Goal: Transaction & Acquisition: Purchase product/service

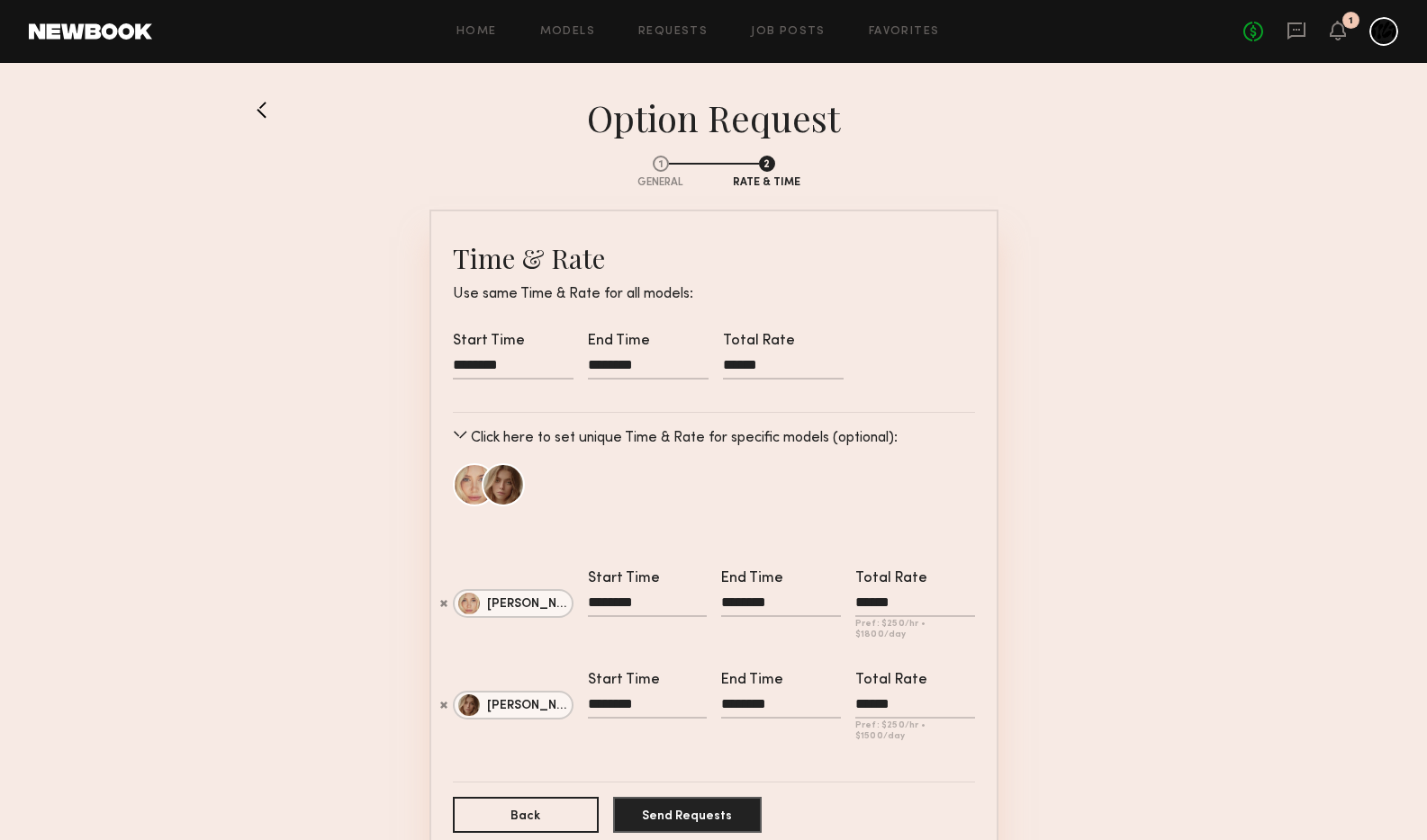
scroll to position [44, 0]
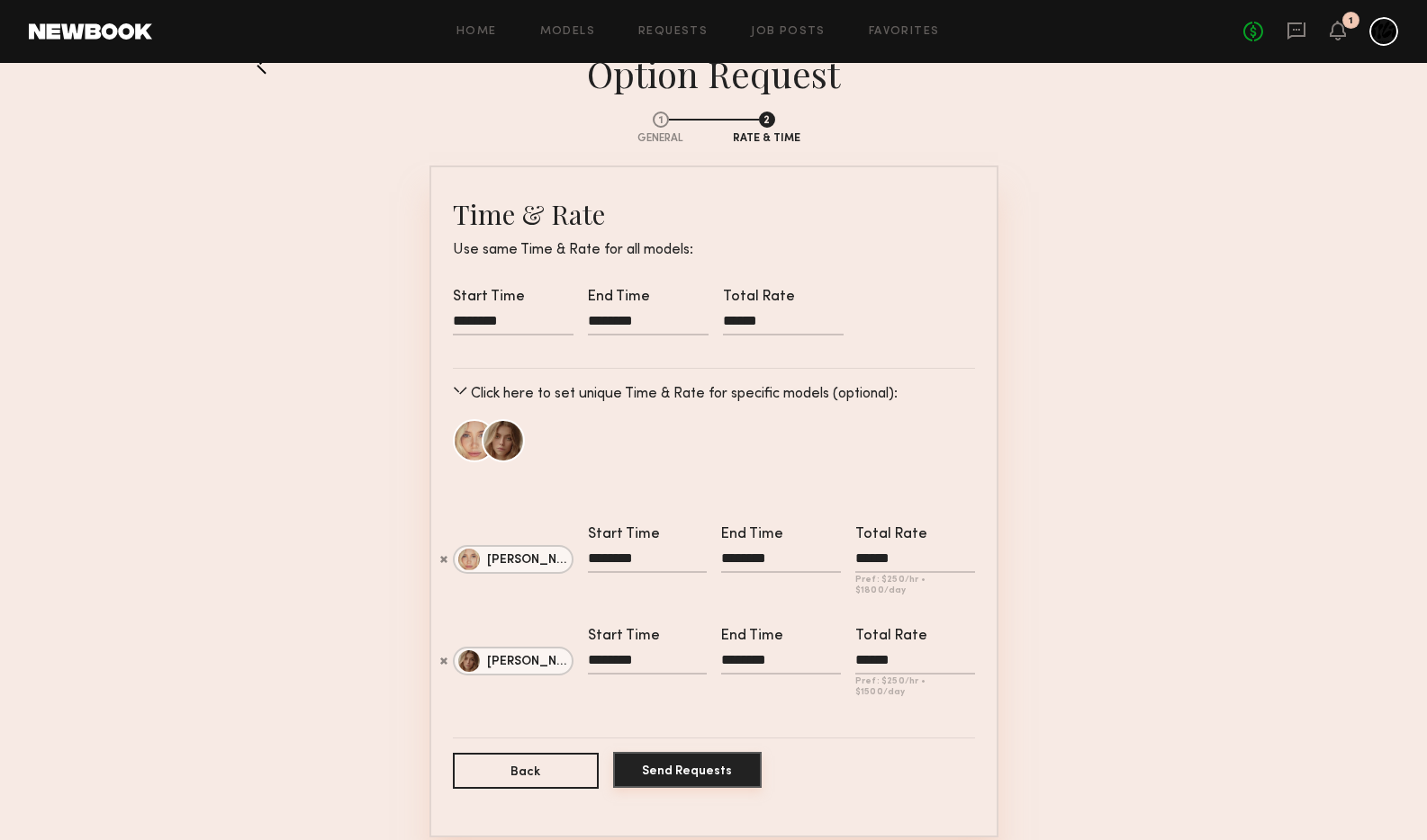
click at [652, 752] on button "Send Requests" at bounding box center [688, 770] width 149 height 36
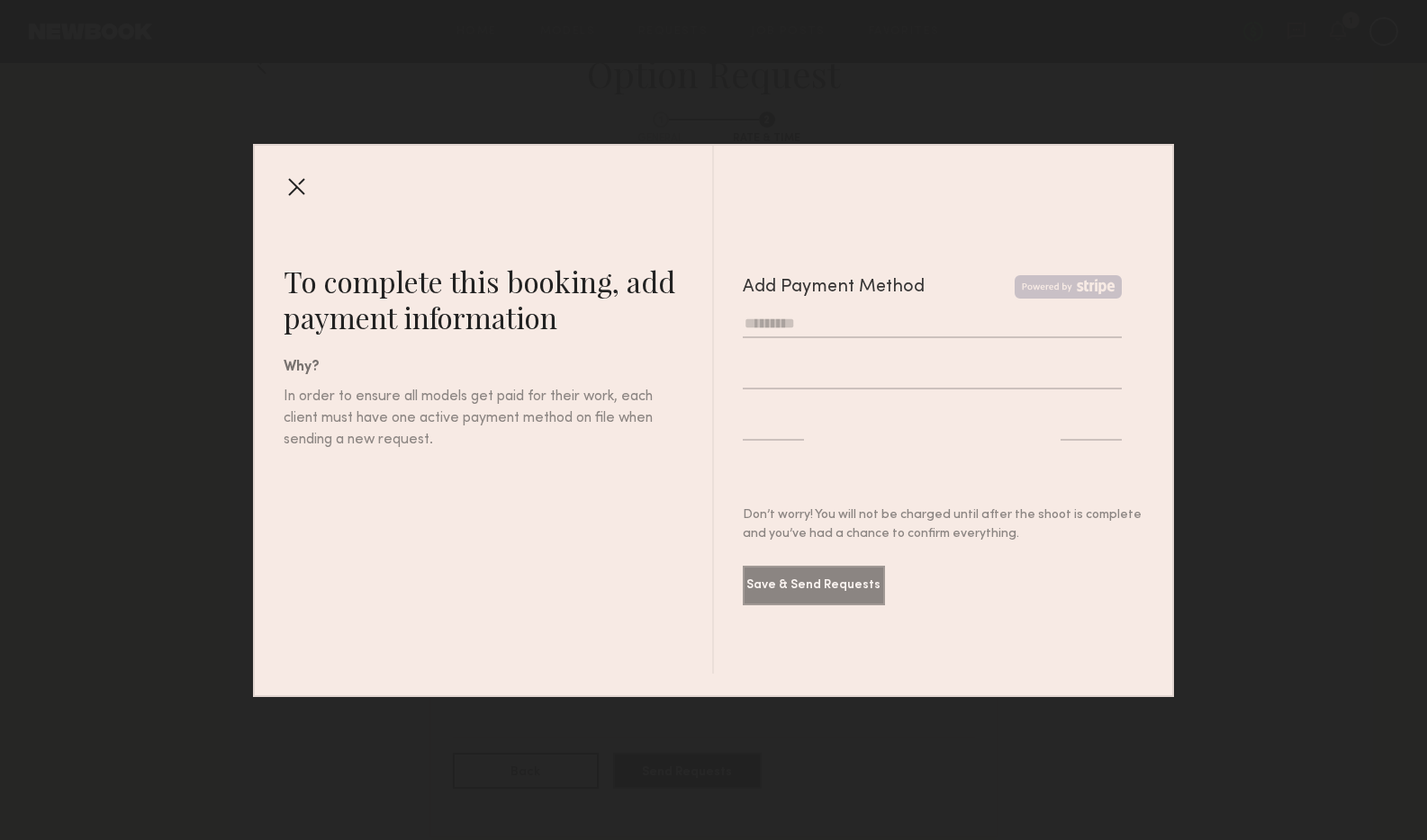
click at [840, 319] on input "text" at bounding box center [932, 324] width 380 height 29
type input "**********"
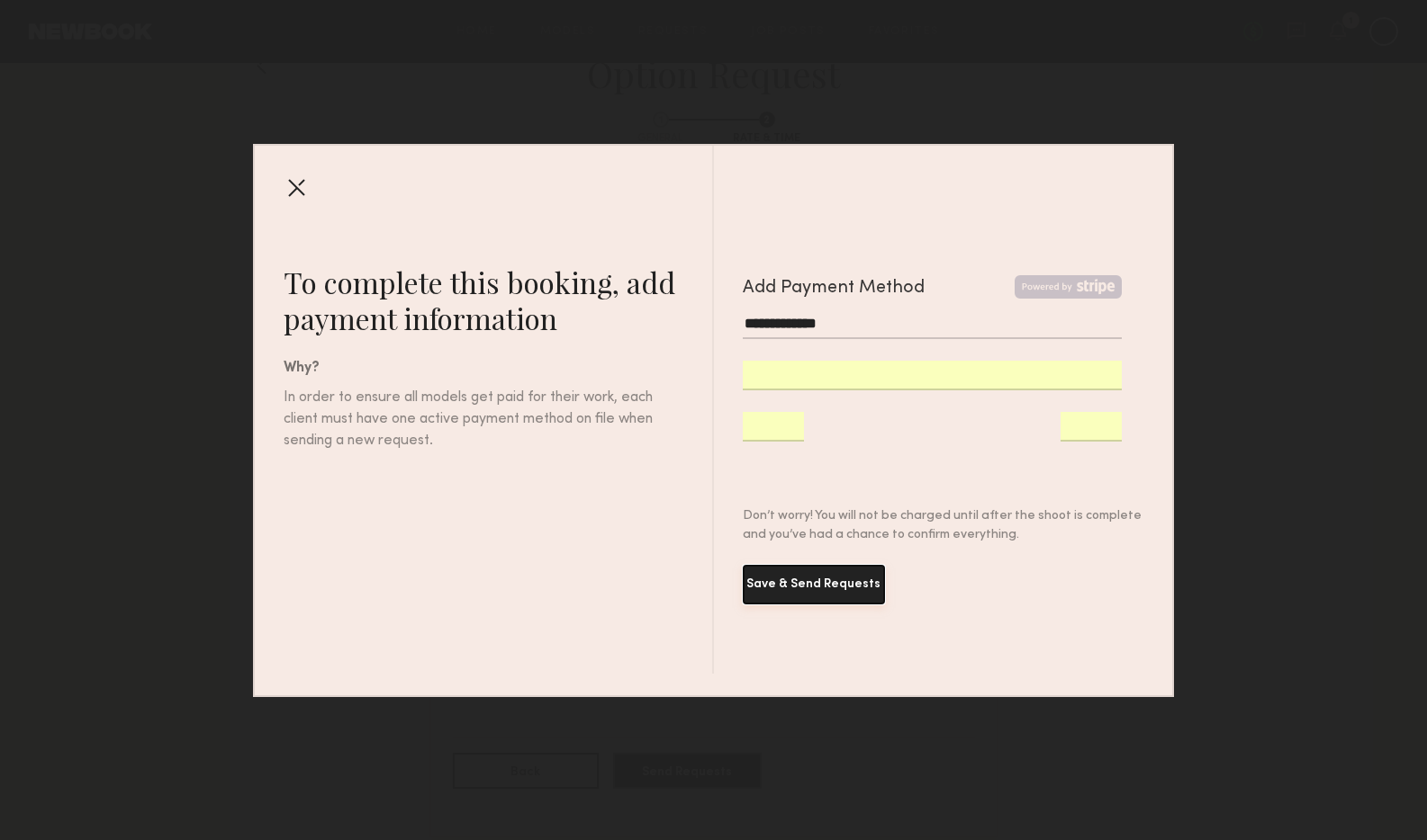
click at [837, 583] on button "Save & Send Requests" at bounding box center [813, 584] width 142 height 39
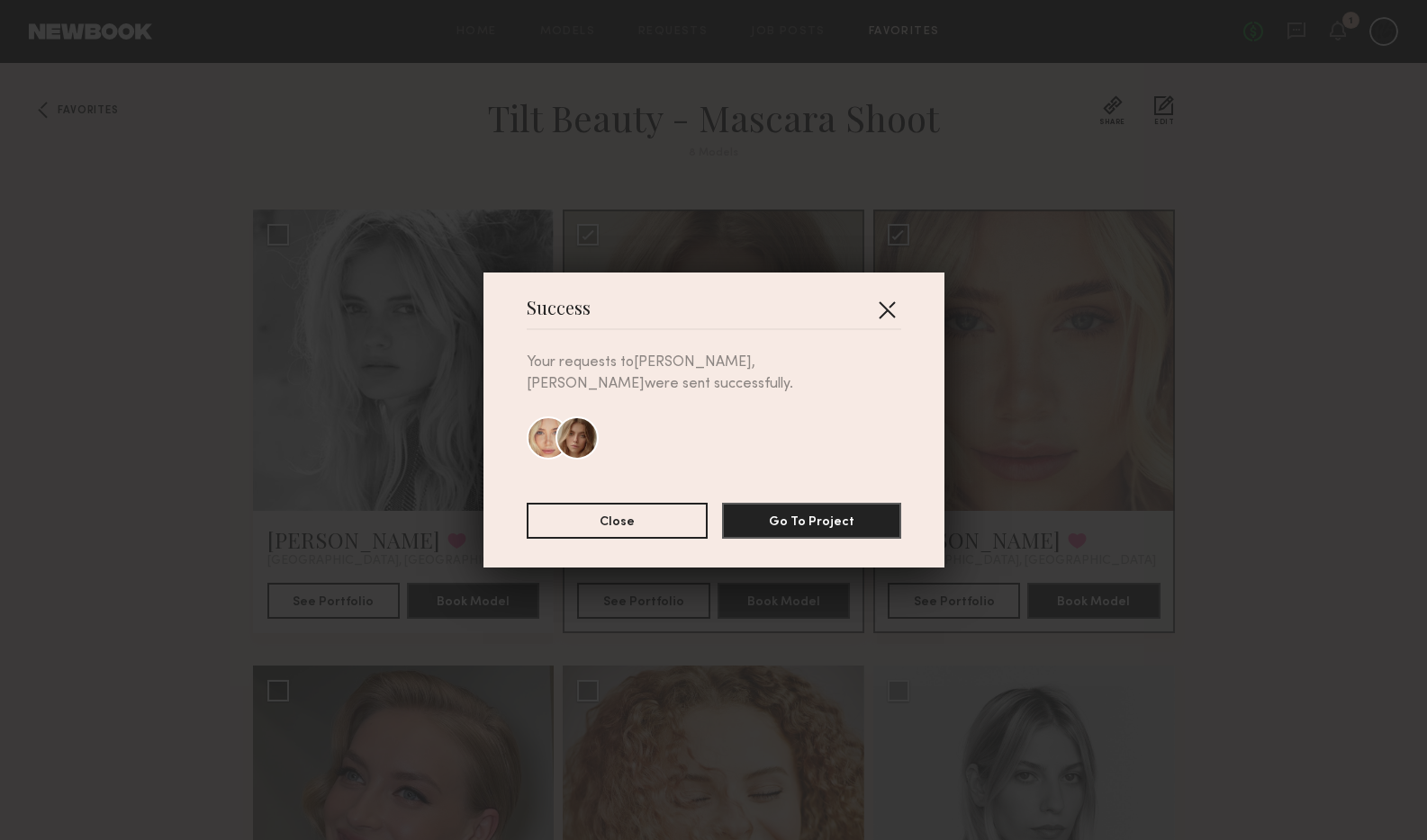
click at [890, 320] on button "button" at bounding box center [885, 308] width 28 height 28
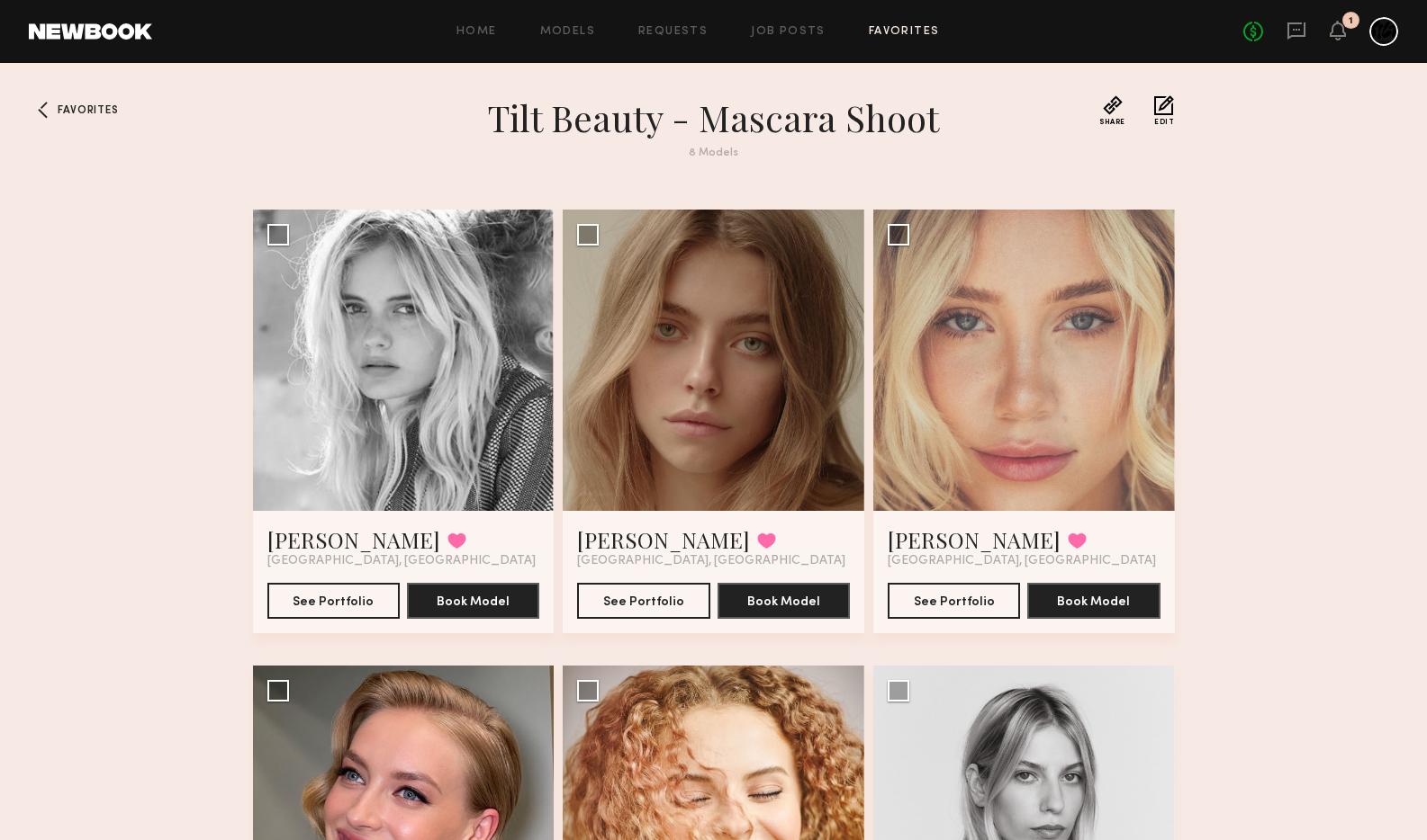
click at [486, 24] on div "Home Models Requests Job Posts Favorites Sign Out No fees up to $5,000 1" at bounding box center [775, 30] width 1246 height 28
click at [486, 33] on link "Home" at bounding box center [476, 32] width 40 height 12
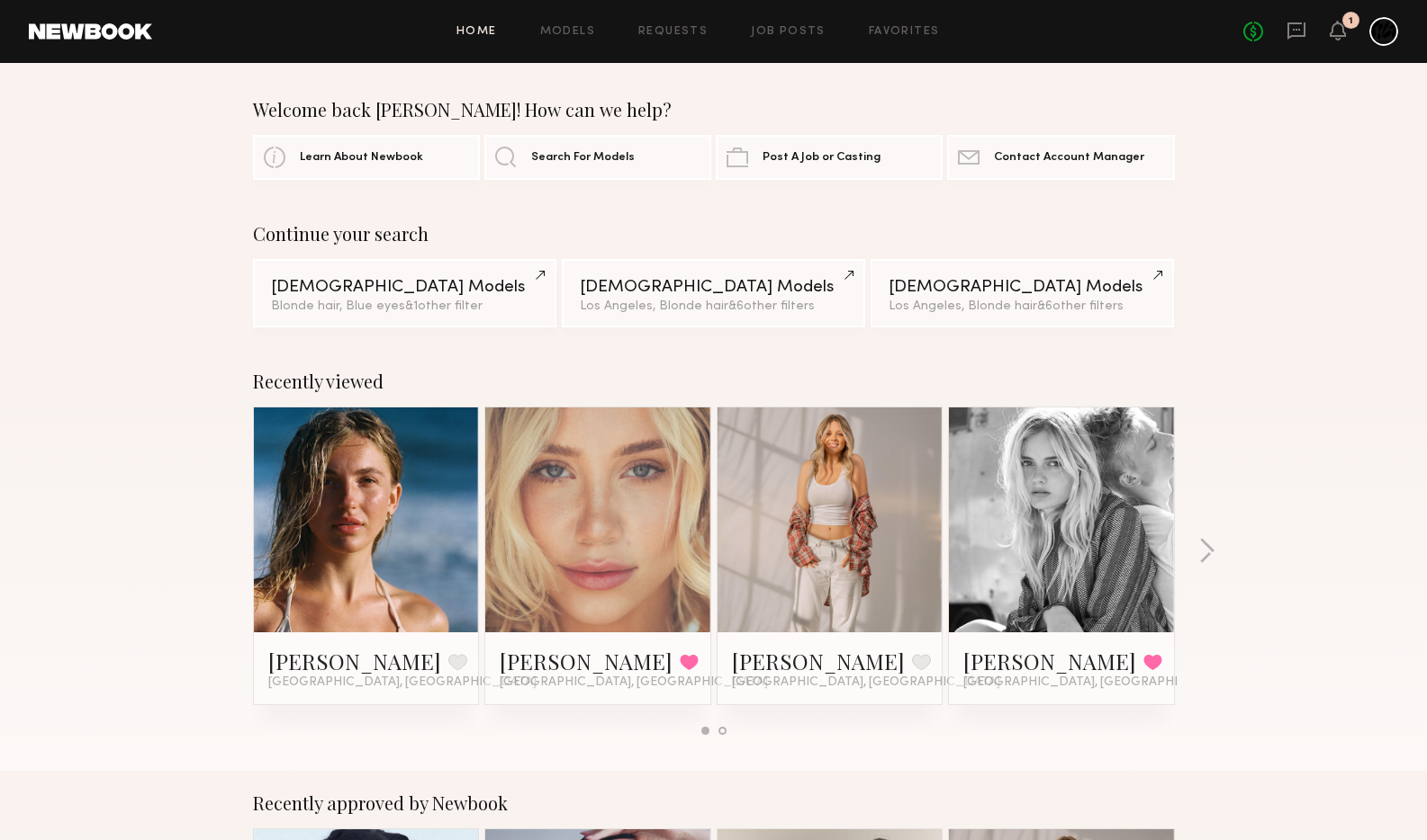
click at [1348, 26] on div "1" at bounding box center [1350, 20] width 17 height 17
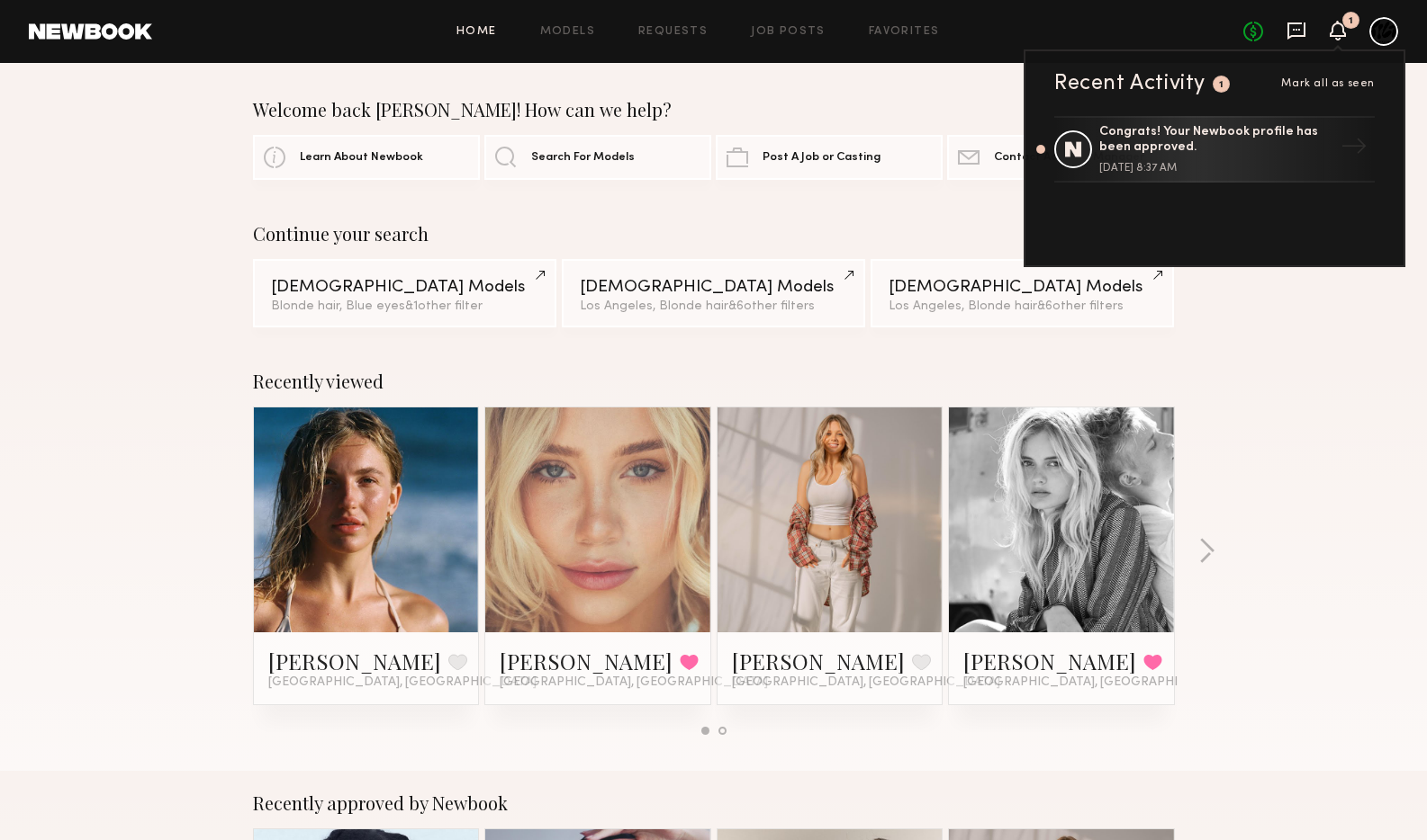
click at [1291, 27] on icon at bounding box center [1296, 30] width 20 height 20
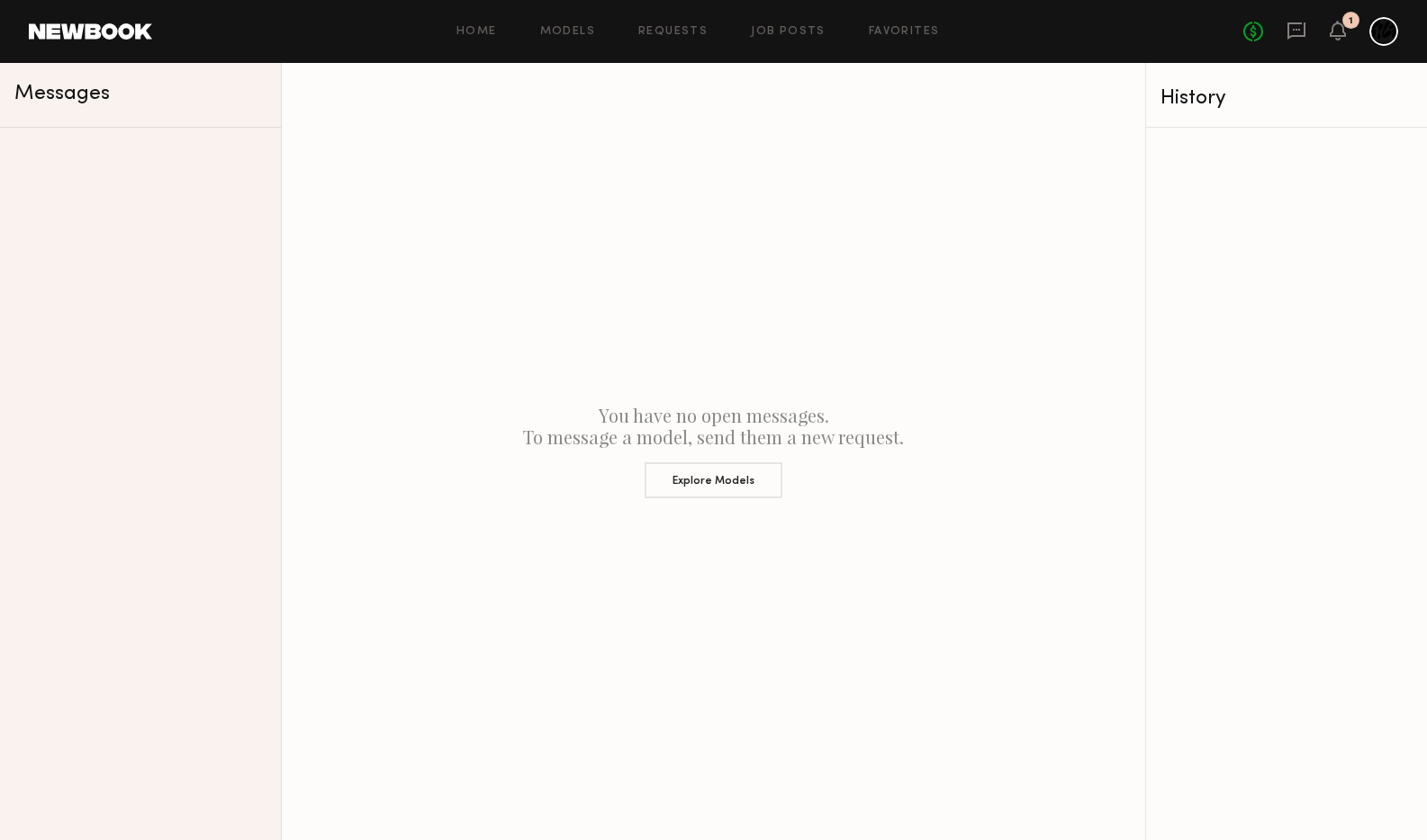
click at [679, 11] on header "Home Models Requests Job Posts Favorites Sign Out No fees up to $5,000 1" at bounding box center [713, 31] width 1427 height 63
click at [677, 28] on link "Requests" at bounding box center [673, 32] width 70 height 12
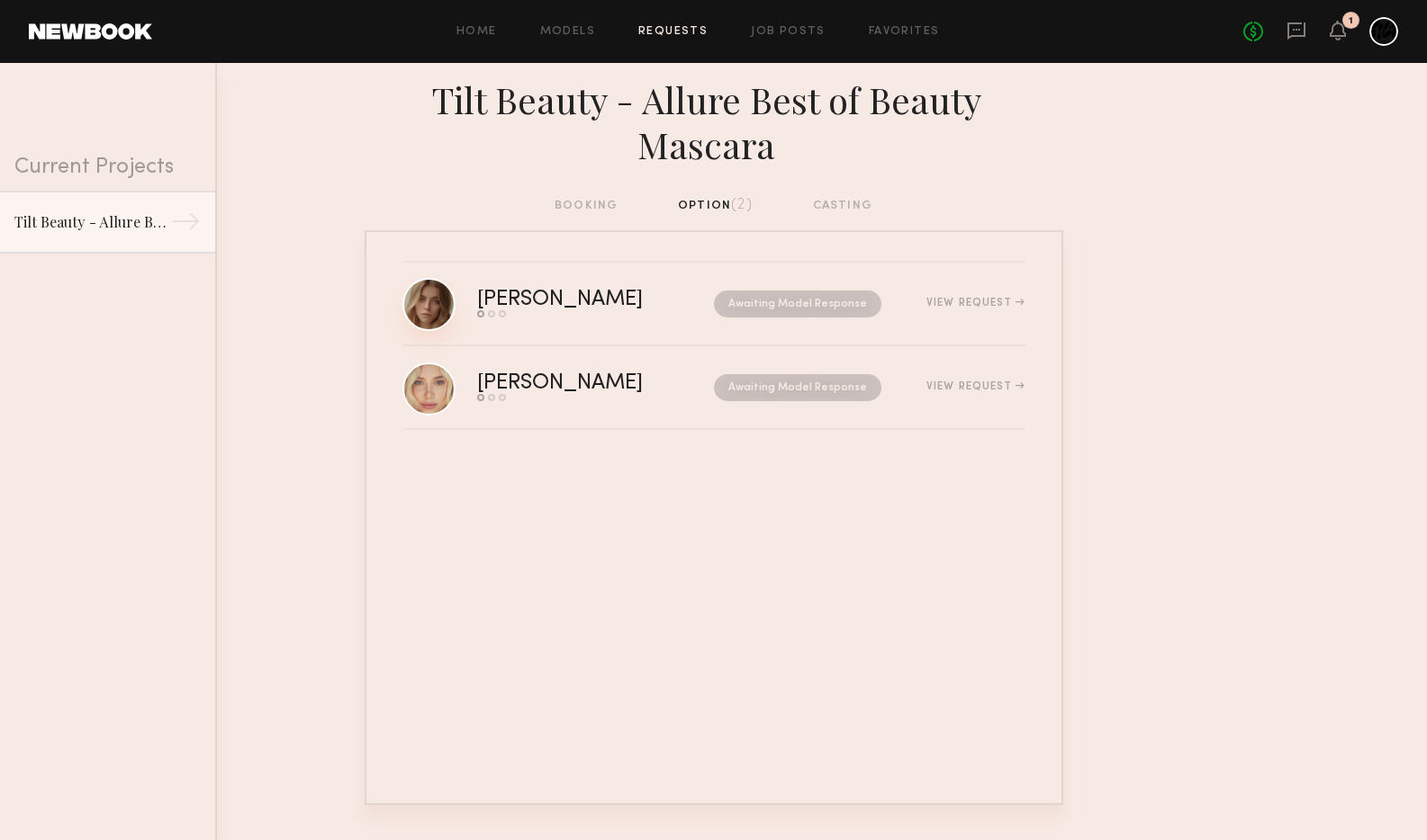
click at [446, 305] on link at bounding box center [429, 304] width 53 height 53
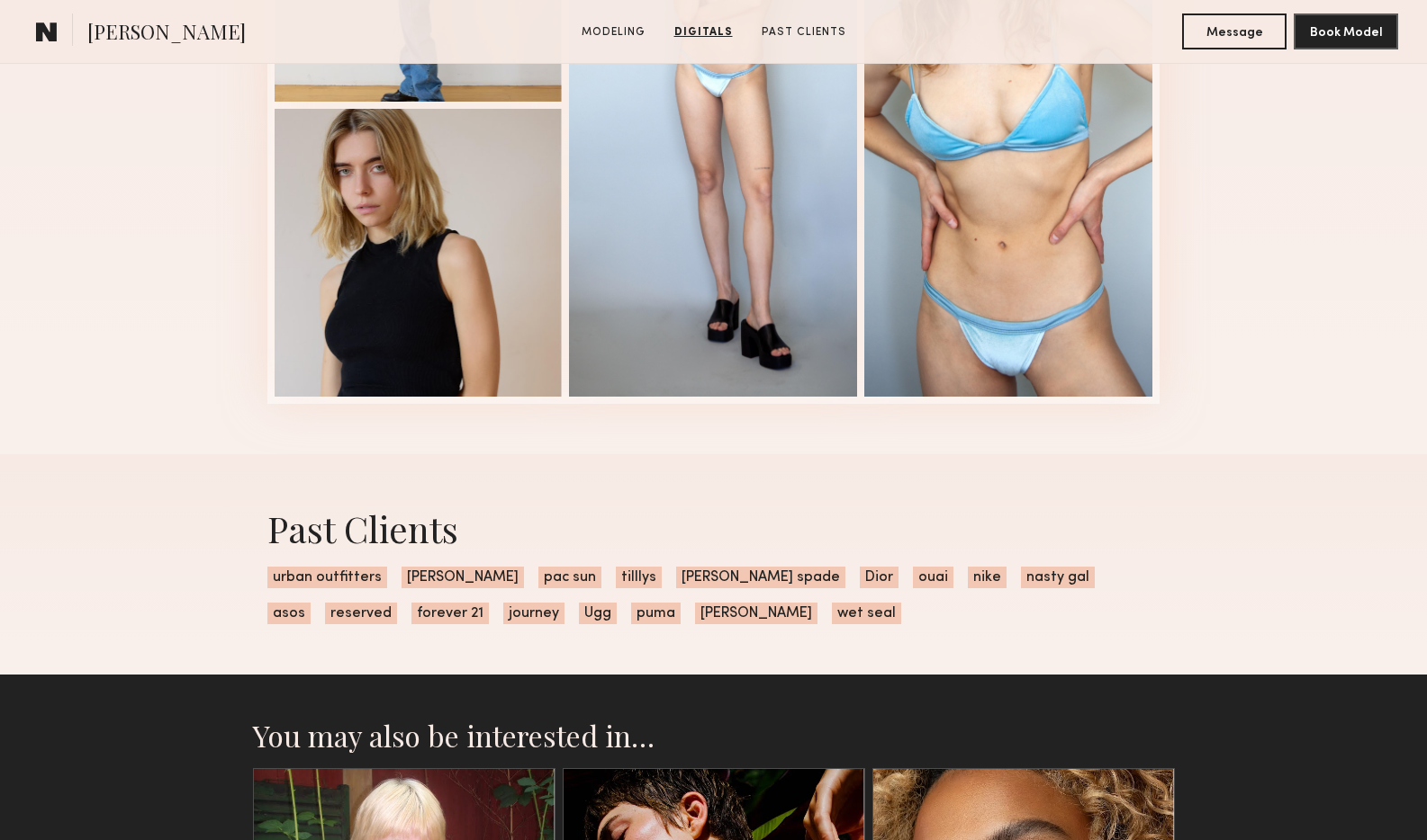
scroll to position [1764, 0]
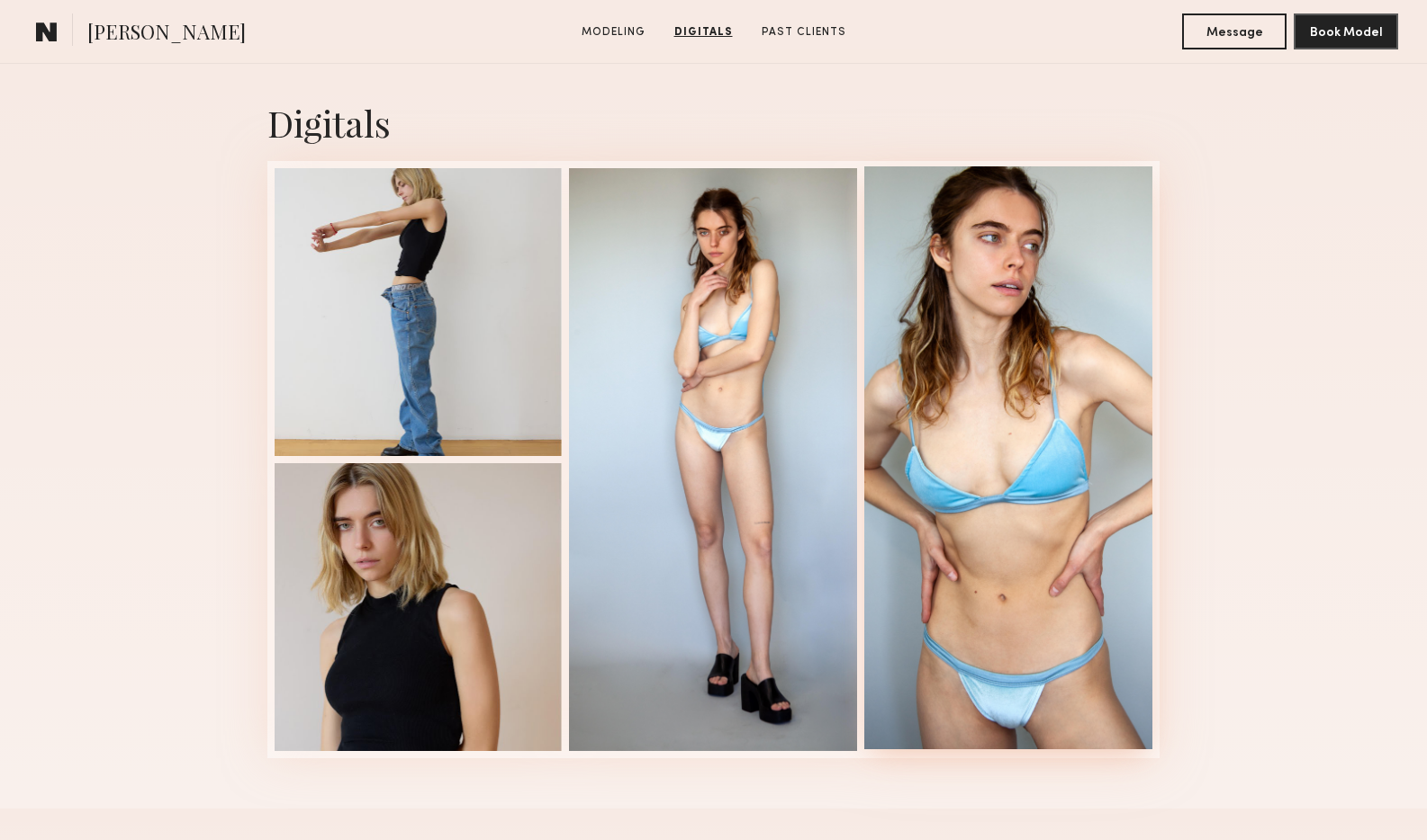
click at [1050, 281] on div at bounding box center [1008, 457] width 288 height 583
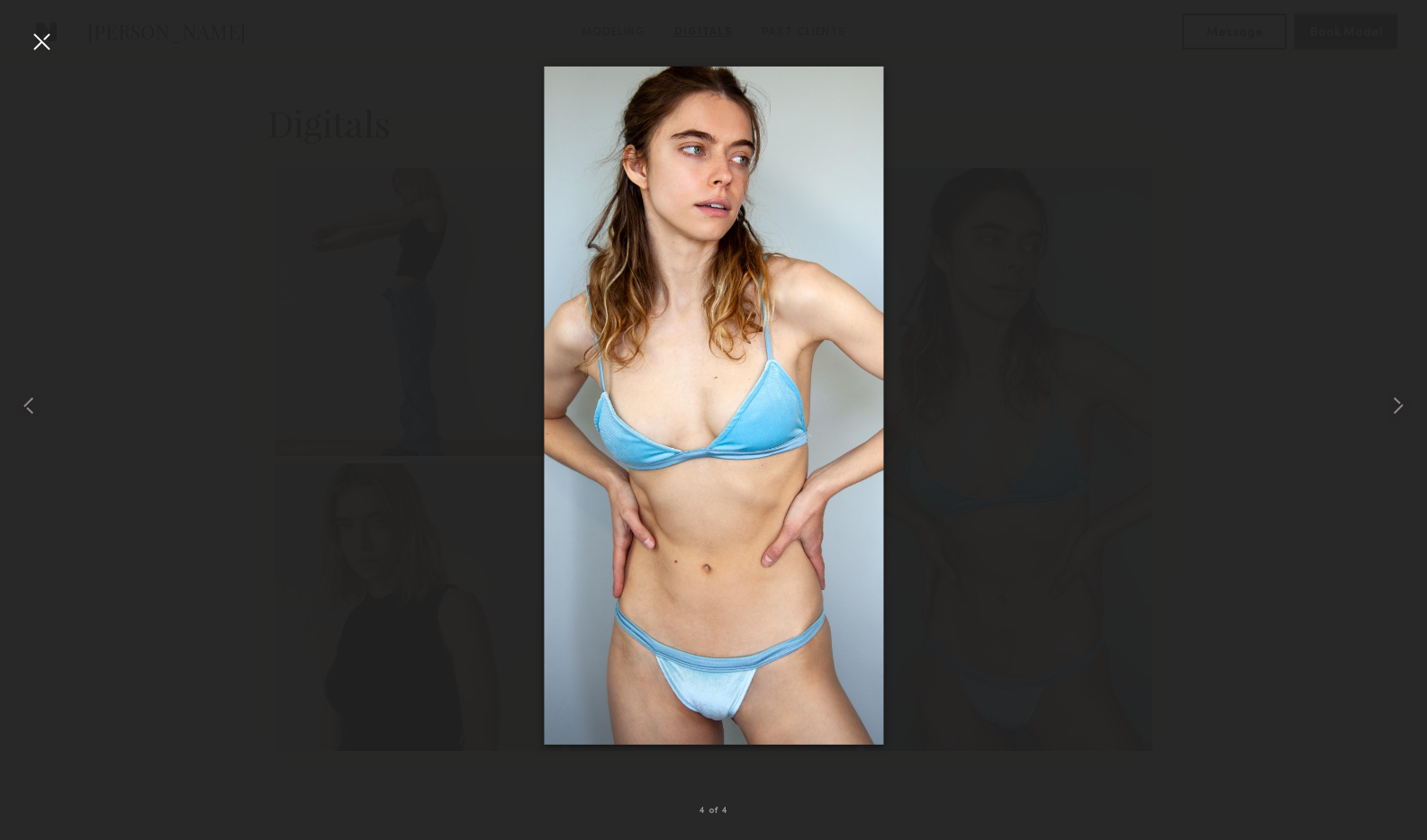
click at [807, 192] on img at bounding box center [713, 405] width 339 height 678
click at [43, 31] on div at bounding box center [41, 41] width 28 height 28
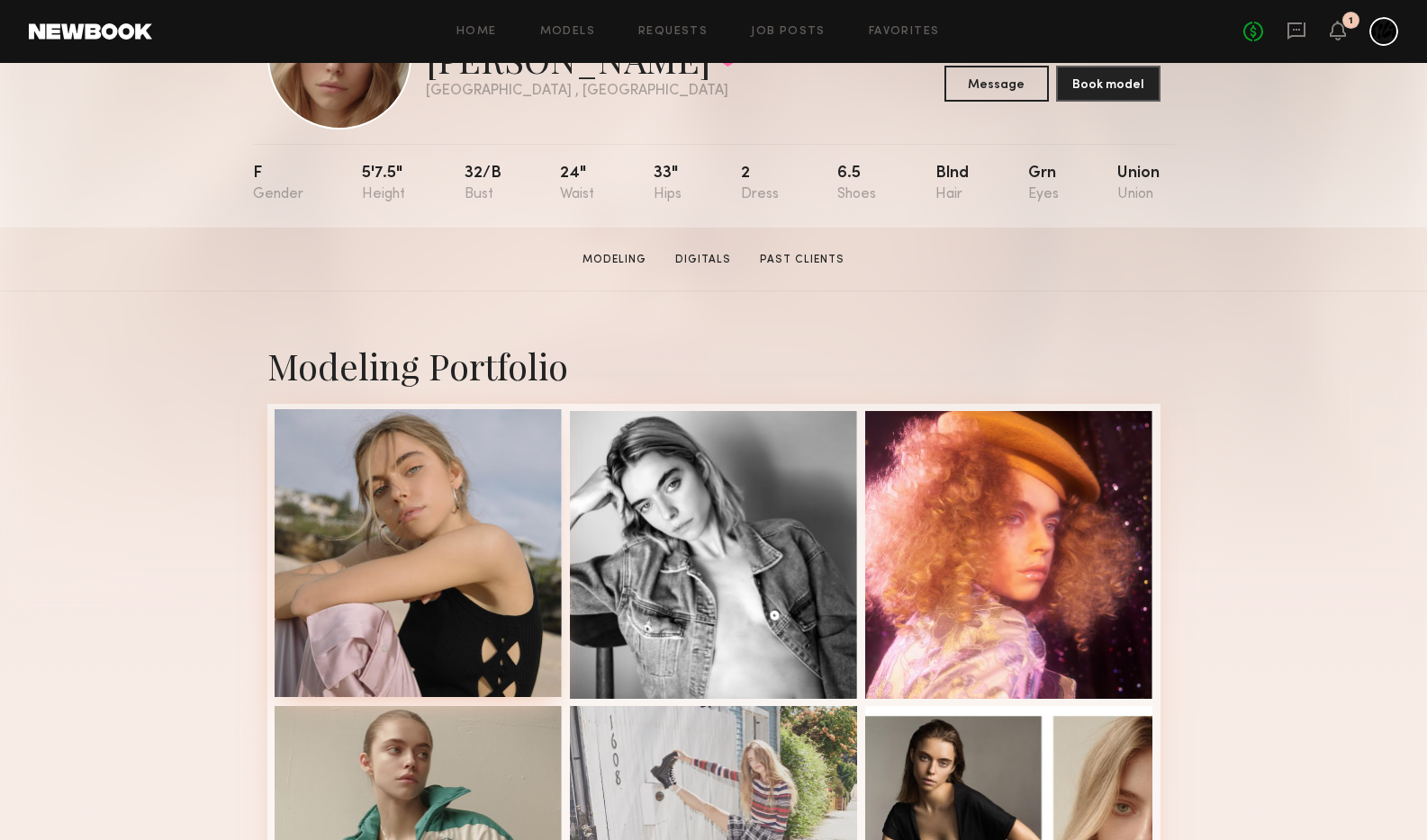
scroll to position [138, 0]
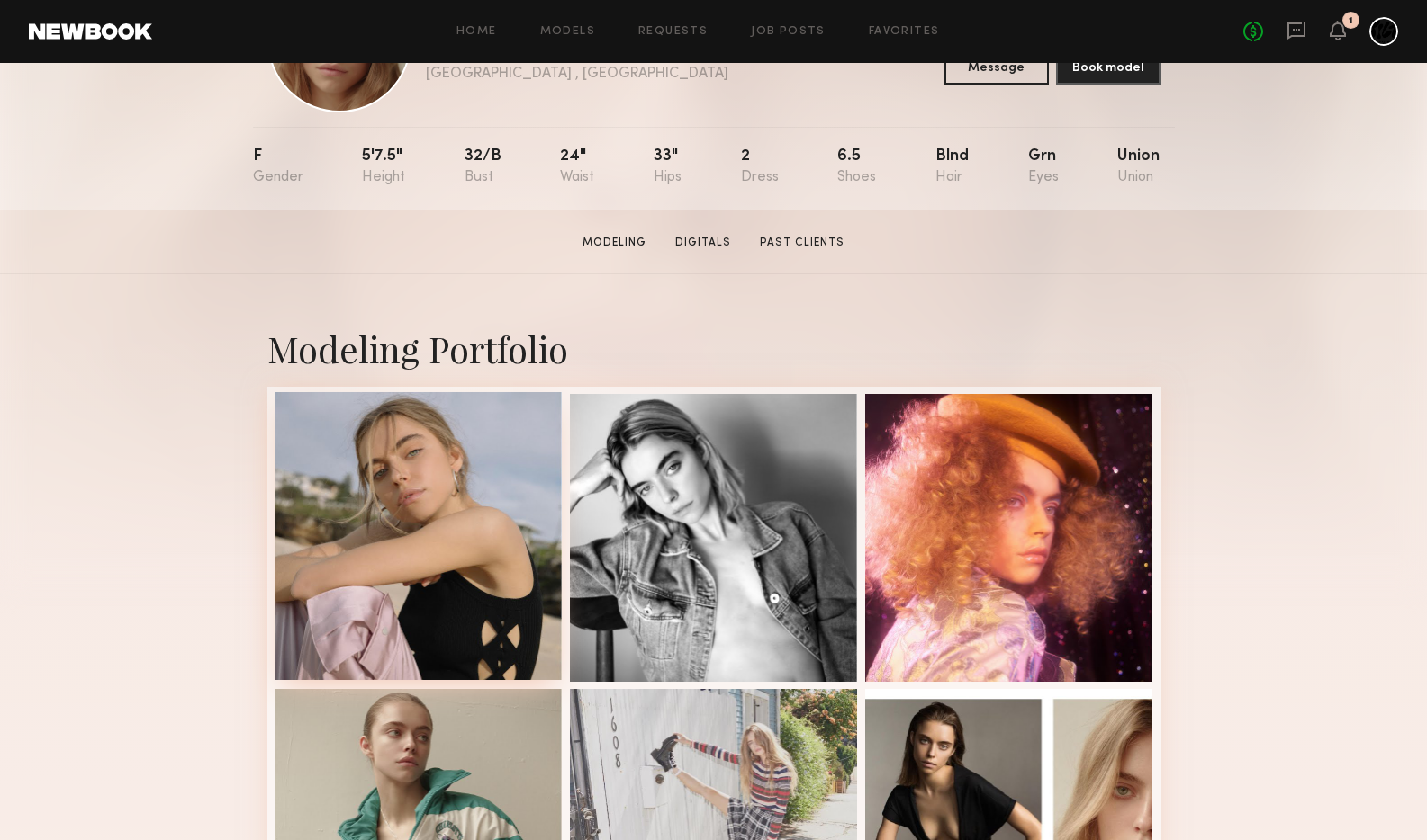
click at [477, 525] on div at bounding box center [418, 537] width 288 height 288
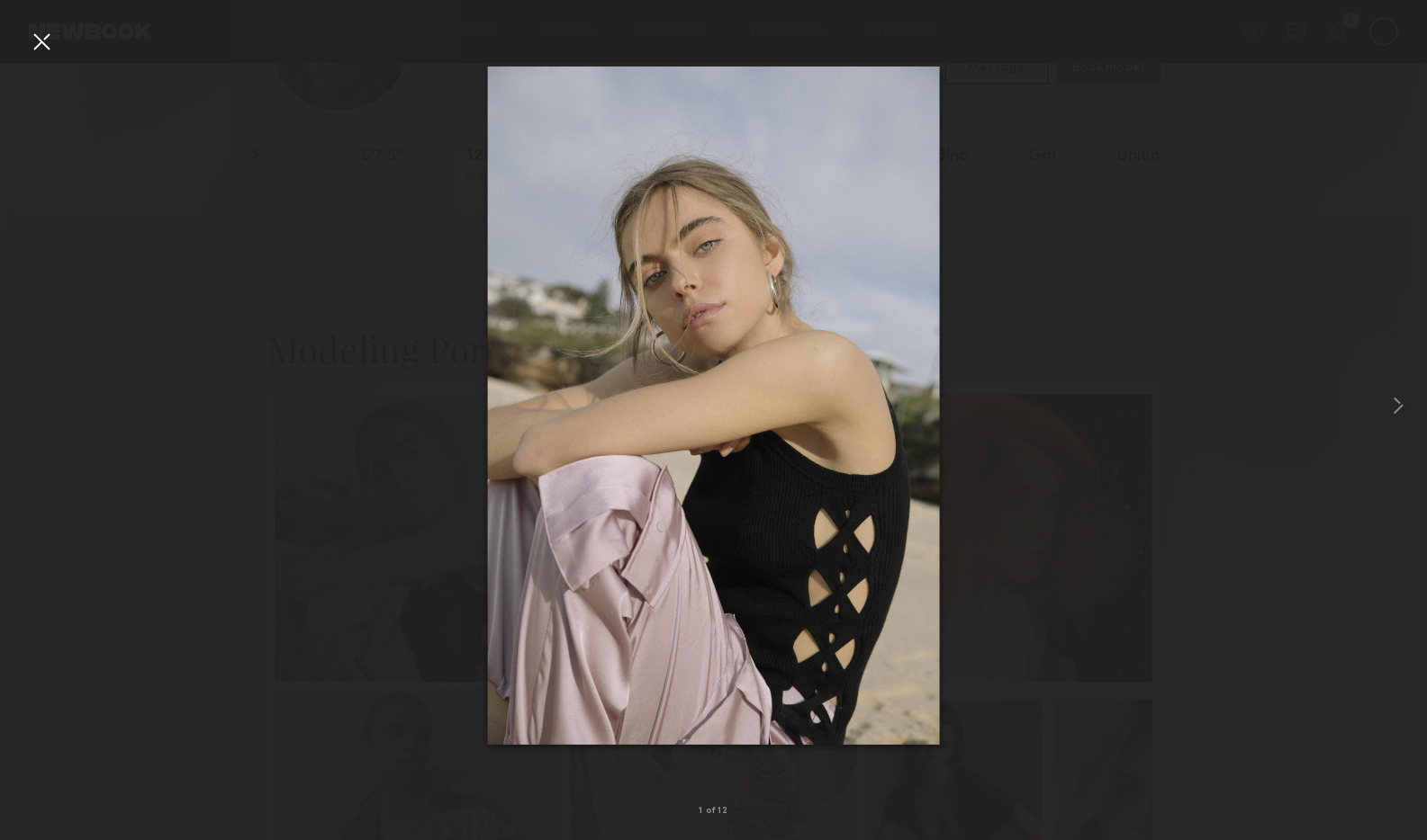
click at [47, 30] on div at bounding box center [41, 41] width 28 height 28
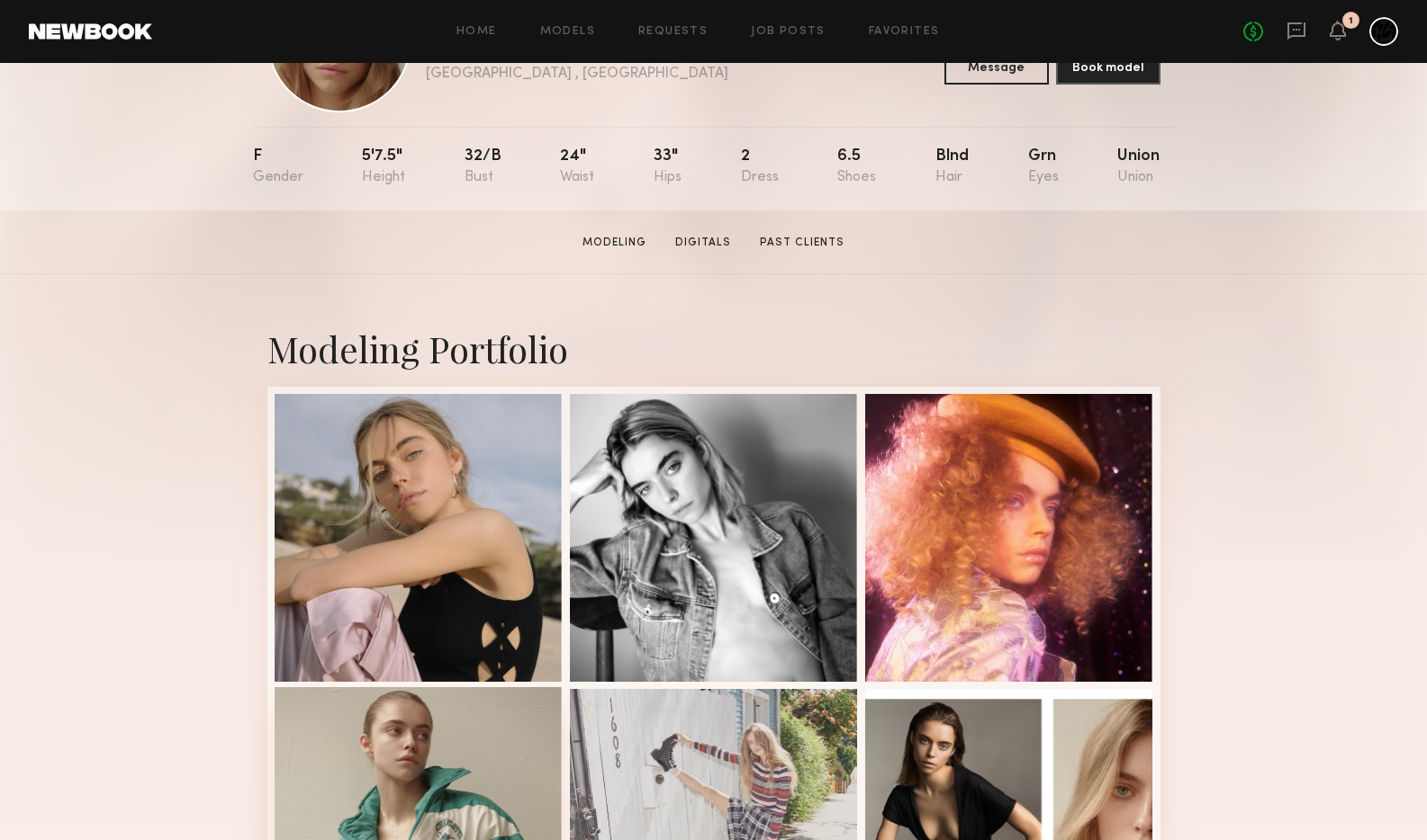
click at [389, 730] on div at bounding box center [418, 831] width 288 height 288
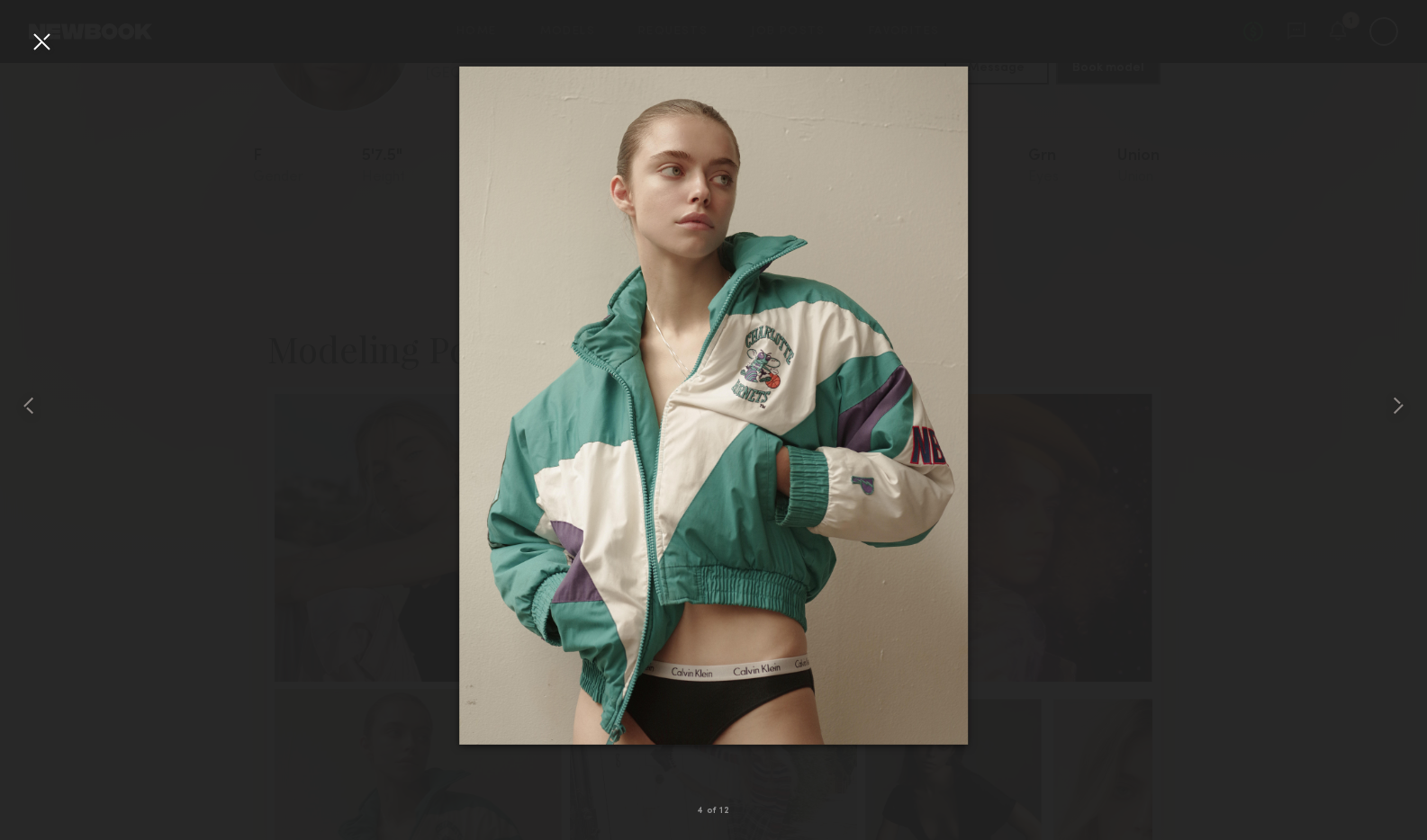
click at [44, 39] on div at bounding box center [41, 41] width 28 height 28
